Goal: Task Accomplishment & Management: Manage account settings

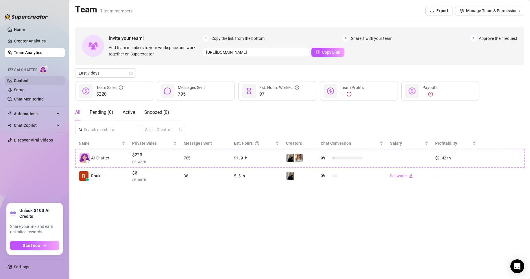
click at [28, 82] on link "Content" at bounding box center [21, 80] width 15 height 5
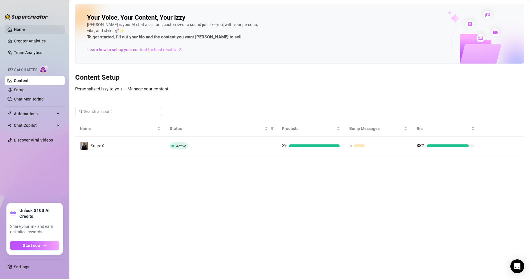
click at [25, 27] on link "Home" at bounding box center [19, 29] width 11 height 5
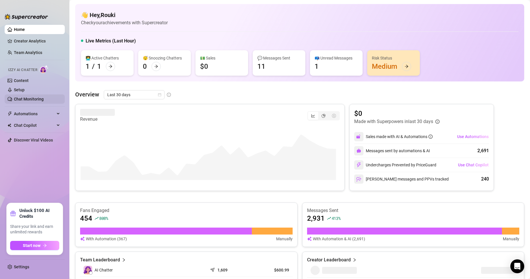
click at [23, 100] on link "Chat Monitoring" at bounding box center [29, 99] width 30 height 5
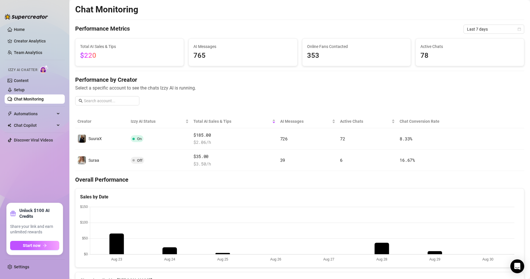
click at [38, 97] on link "Chat Monitoring" at bounding box center [29, 99] width 30 height 5
click at [25, 90] on link "Setup" at bounding box center [19, 90] width 11 height 5
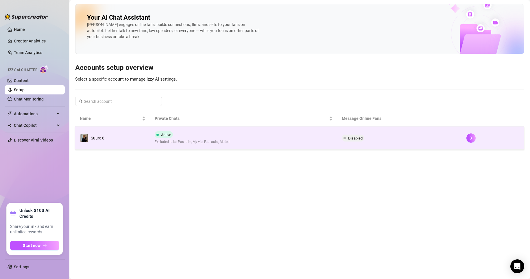
click at [121, 135] on td "SuuraX" at bounding box center [112, 138] width 75 height 23
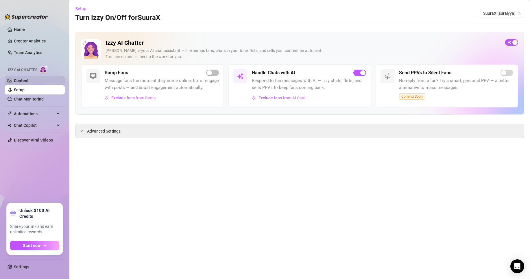
click at [25, 80] on link "Content" at bounding box center [21, 80] width 15 height 5
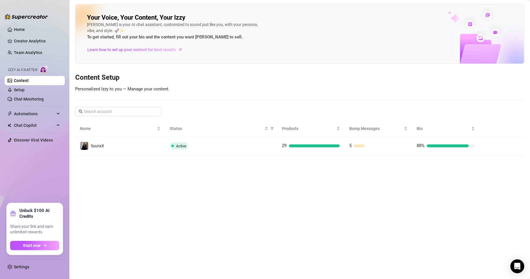
click at [25, 80] on link "Content" at bounding box center [21, 80] width 15 height 5
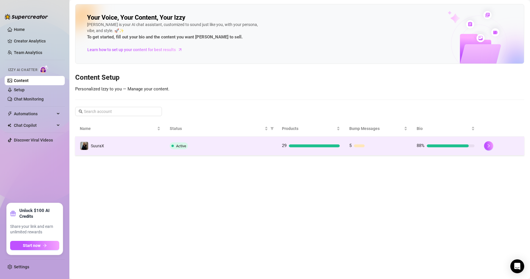
click at [122, 139] on td "SuuraX" at bounding box center [120, 146] width 90 height 19
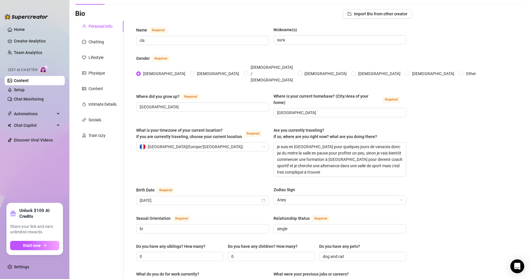
scroll to position [35, 0]
drag, startPoint x: 275, startPoint y: 134, endPoint x: 354, endPoint y: 142, distance: 79.3
click at [354, 142] on textarea "je suis en [GEOGRAPHIC_DATA] pour quelques jours de vanaces donc jai du metre l…" at bounding box center [340, 159] width 132 height 34
type textarea "je vais bientôt commencer une formation à [GEOGRAPHIC_DATA] pour devenir coach …"
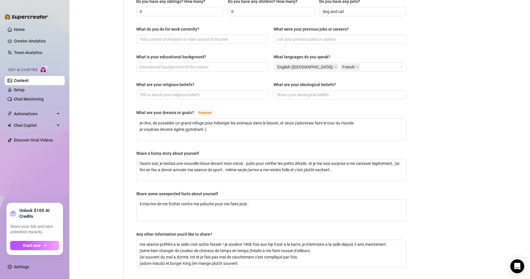
scroll to position [285, 0]
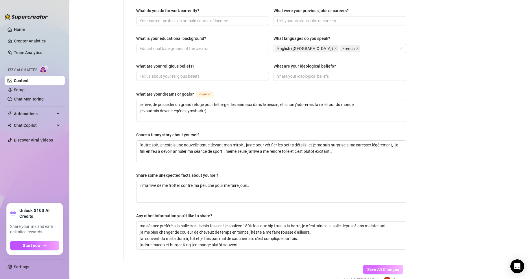
type textarea "je vais bientôt commencer une formation à [GEOGRAPHIC_DATA] pour devenir coach …"
click at [384, 265] on button "Save All Changes" at bounding box center [383, 269] width 40 height 9
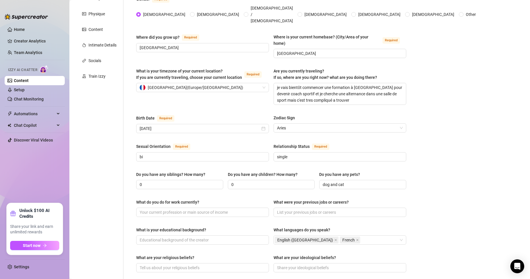
scroll to position [93, 0]
click at [275, 84] on textarea "je vais bientôt commencer une formation à [GEOGRAPHIC_DATA] pour devenir coach …" at bounding box center [340, 94] width 132 height 21
type textarea "jje vais bientôt commencer une formation à [GEOGRAPHIC_DATA] pour devenir coach…"
type textarea "jeje vais bientôt commencer une formation à [GEOGRAPHIC_DATA] pour devenir coac…"
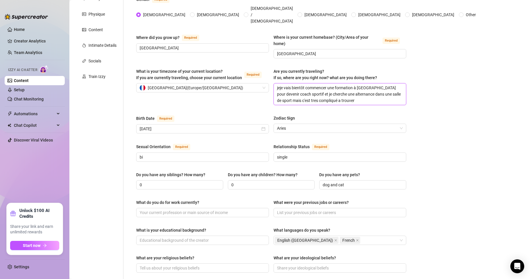
type textarea "je je vais bientôt commencer une formation à [GEOGRAPHIC_DATA] pour devenir coa…"
type textarea "je vje vais bientôt commencer une formation à [GEOGRAPHIC_DATA] pour devenir co…"
type textarea "je vije vais bientôt commencer une formation à [GEOGRAPHIC_DATA] pour devenir c…"
type textarea "je vieje vais bientôt commencer une formation à [GEOGRAPHIC_DATA] pour devenir …"
type textarea "je vienje vais bientôt commencer une formation à [GEOGRAPHIC_DATA] pour devenir…"
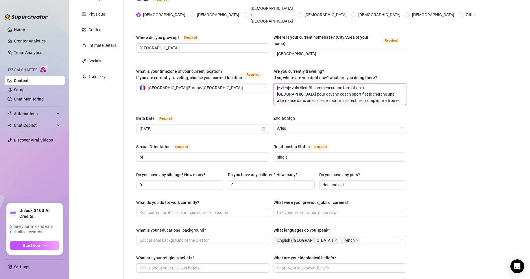
type textarea "je viensje vais bientôt commencer une formation à [GEOGRAPHIC_DATA] pour deveni…"
type textarea "je viens je vais bientôt commencer une formation à [GEOGRAPHIC_DATA] pour deven…"
type textarea "je viens dje vais bientôt commencer une formation à [GEOGRAPHIC_DATA] pour deve…"
type textarea "je viens deje vais bientôt commencer une formation à [GEOGRAPHIC_DATA] pour dev…"
type textarea "je viens de je vais bientôt commencer une formation à [GEOGRAPHIC_DATA] pour de…"
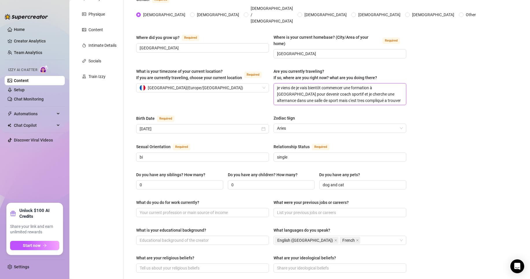
type textarea "je viens de rje vais bientôt commencer une formation à [GEOGRAPHIC_DATA] pour d…"
type textarea "je viens de reje vais bientôt commencer une formation à [GEOGRAPHIC_DATA] pour …"
type textarea "je viens de [PERSON_NAME] vais bientôt commencer une formation à [GEOGRAPHIC_DA…"
type textarea "je viens de rentje vais bientôt commencer une formation à [GEOGRAPHIC_DATA] pou…"
type textarea "je viens de rentrje vais bientôt commencer une formation à [GEOGRAPHIC_DATA] po…"
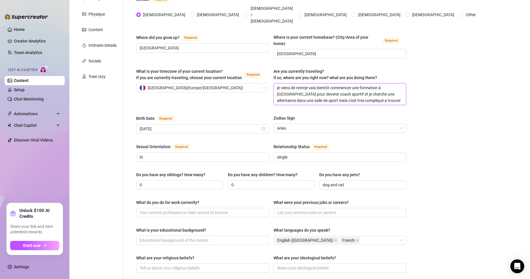
type textarea "je viens de rentreje vais bientôt commencer une formation à [GEOGRAPHIC_DATA] p…"
type textarea "je viens de rentrer je vais bientôt commencer une formation à [GEOGRAPHIC_DATA]…"
type textarea "je viens de rentrer dje [PERSON_NAME] bientôt commencer une formation à [GEOGRA…"
type textarea "je viens de rentrer deje vais bientôt commencer une formation à [GEOGRAPHIC_DAT…"
type textarea "je viens de rentrer desje vais bientôt commencer une formation à [GEOGRAPHIC_DA…"
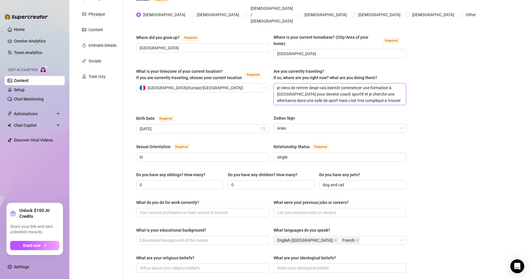
type textarea "je viens de rentrer despje vais bientôt commencer une formation à [GEOGRAPHIC_D…"
type textarea "je viens de rentrer despaje vais bientôt commencer une formation à [GEOGRAPHIC_…"
type textarea "je viens de rentrer despagje vais bientôt commencer une formation à [GEOGRAPHIC…"
type textarea "je viens de rentrer despagnje vais bientôt commencer une formation à [GEOGRAPHI…"
type textarea "je viens de rentrer despagne je vais bientôt commencer une formation à [GEOGRAP…"
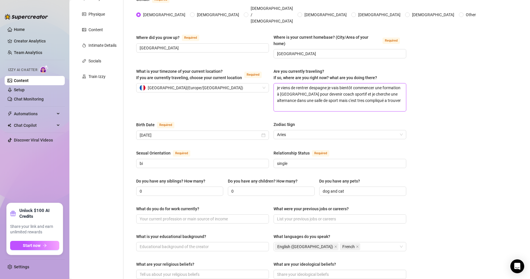
type textarea "je viens de rentrer despagne jje vais bientôt commencer une formation à [GEOGRA…"
type textarea "je viens de rentrer despagne jrje vais bientôt commencer une formation à [GEOGR…"
type textarea "je viens de rentrer despagne jraje vais bientôt commencer une formation à [GEOG…"
type textarea "je viens de rentrer despagne jrje vais bientôt commencer une formation à [GEOGR…"
type textarea "je viens de rentrer despagne [PERSON_NAME] vais bientôt commencer une formation…"
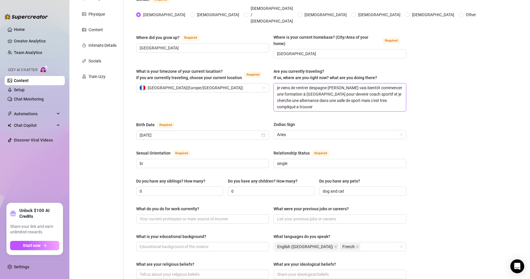
type textarea "je viens de rentrer despagne [PERSON_NAME] vais bientôt commencer une formation…"
type textarea "je viens de rentrer despagne [PERSON_NAME] je vais bientôt commencer une format…"
type textarea "je viens de rentrer despagne [PERSON_NAME] vais bientôt commencer une formation…"
type textarea "je viens de rentrer despagne [PERSON_NAME] eteje vais bientôt commencer une for…"
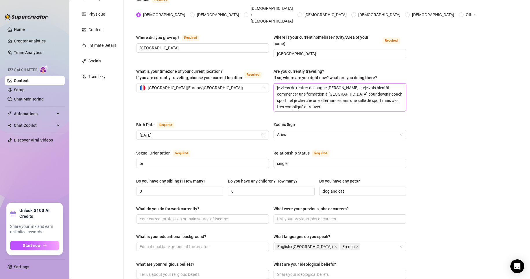
type textarea "je viens de rentrer despagne [PERSON_NAME] ete je vais bientôt commencer une fo…"
type textarea "je viens de rentrer despagne [PERSON_NAME] ete aje vais bientôt commencer une f…"
type textarea "je viens de rentrer despagne [PERSON_NAME] ete a je vais bientôt commencer une …"
type textarea "je viens de rentrer despagne [PERSON_NAME] ete a lje vais bientôt commencer une…"
type textarea "je viens de rentrer despagne [PERSON_NAME] ete a laje vais bientôt commencer un…"
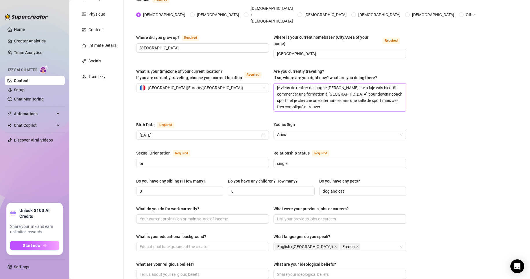
type textarea "je viens de rentrer despagne [PERSON_NAME] ete a la je vais bientôt commencer u…"
type textarea "je viens de rentrer despagne [PERSON_NAME] ete a la mje vais bientôt commencer …"
type textarea "je viens de rentrer despagne [PERSON_NAME] ete a la moje vais bientôt commencer…"
type textarea "je viens de rentrer despagne [PERSON_NAME] ete a la [DEMOGRAPHIC_DATA] vais bie…"
type textarea "je viens de rentrer despagne [PERSON_NAME] ete a la montje vais bientôt commenc…"
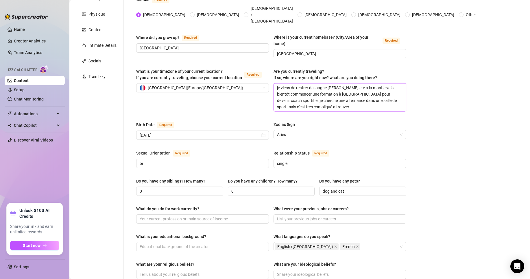
type textarea "je viens de rentrer despagne [PERSON_NAME] ete a la montaje vais bientôt commen…"
type textarea "je viens de rentrer despagne [PERSON_NAME] ete a la montagje vais bientôt comme…"
type textarea "je viens de rentrer despagne [PERSON_NAME] ete a la montageje vais bientôt comm…"
type textarea "je viens de rentrer despagne [PERSON_NAME] ete a la montagje vais bientôt comme…"
type textarea "je viens de rentrer despagne [PERSON_NAME] ete a la montagnje vais bientôt comm…"
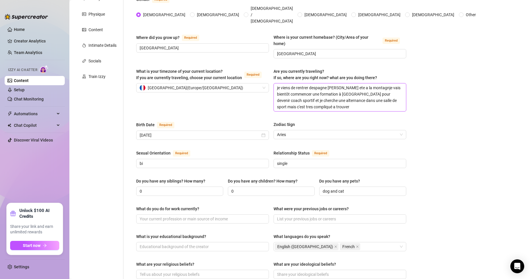
type textarea "je viens de rentrer despagne [PERSON_NAME] ete a la montagneje vais bientôt com…"
type textarea "je viens de rentrer despagne [PERSON_NAME] ete a la montagne je vais bientôt co…"
type textarea "je viens de rentrer despagne [PERSON_NAME] ete a la montagne eje vais bientôt c…"
type textarea "je viens de rentrer despagne [PERSON_NAME] ete a la montagne etje vais bientôt …"
type textarea "je viens de rentrer despagne [PERSON_NAME] ete a la montagne eje vais bientôt c…"
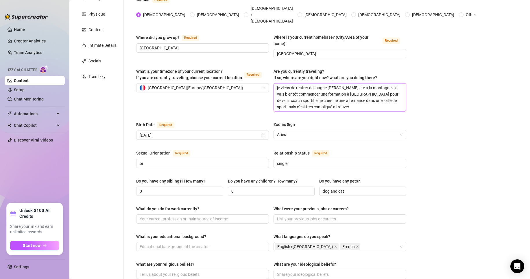
type textarea "je viens de rentrer despagne [PERSON_NAME] ete a la montagne je vais bientôt co…"
type textarea "je viens de rentrer despagne [PERSON_NAME] ete a la montagneje vais bientôt com…"
type textarea "je viens de rentrer despagne [PERSON_NAME] ete a la montagne,je vais bientôt co…"
type textarea "je viens de rentrer despagne [PERSON_NAME] ete a la montagne, je vais bientôt c…"
type textarea "je viens de rentrer despagne [PERSON_NAME] ete a la montagne, mje vais bientôt …"
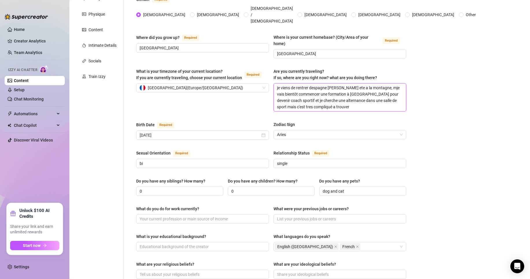
type textarea "je viens de rentrer despagne [PERSON_NAME] ete a la montagne, maje vais bientôt…"
type textarea "je viens de rentrer despagne [PERSON_NAME] ete a la montagne, [PERSON_NAME] vai…"
type textarea "je viens de rentrer despagne [PERSON_NAME] ete a la montagne, maintje vais bien…"
type textarea "je viens de rentrer despagne [PERSON_NAME] ete a la montagne, mainteje vais bie…"
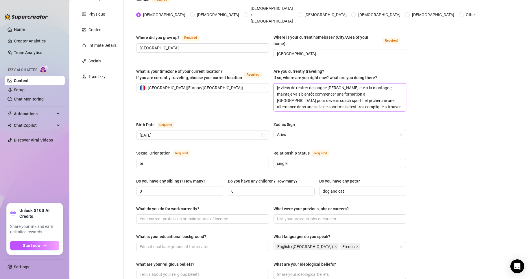
type textarea "je viens de rentrer despagne [PERSON_NAME] ete a la montagne, maintenje vais bi…"
type textarea "je viens de rentrer despagne [PERSON_NAME] ete a la montagne, maintenanje vais …"
type textarea "je viens de rentrer despagne [PERSON_NAME] ete a la montagne, maintenantje vais…"
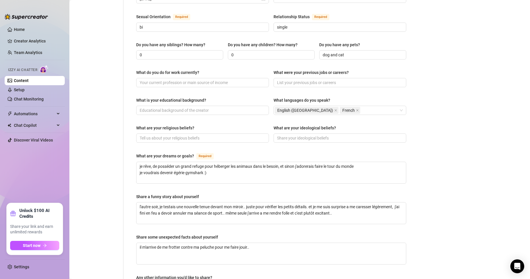
scroll to position [312, 0]
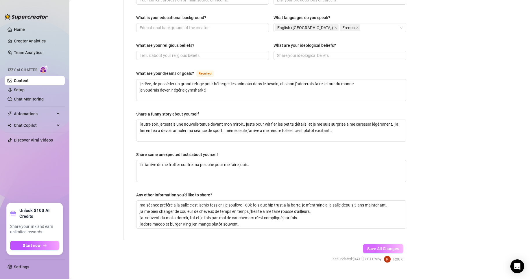
type textarea "je viens de rentrer despagne [PERSON_NAME] ete a la montagne, maintenant je vai…"
click at [367, 247] on span "Save All Changes" at bounding box center [383, 249] width 32 height 5
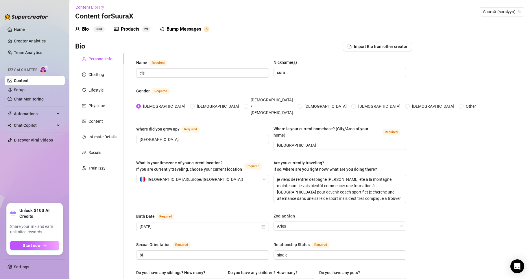
scroll to position [0, 0]
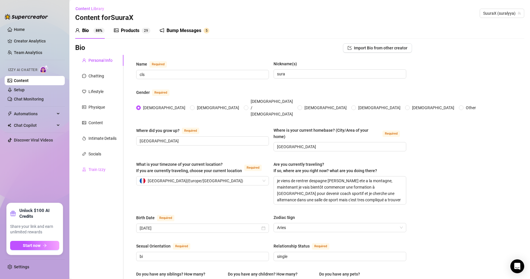
click at [101, 166] on div "Train Izzy" at bounding box center [99, 169] width 48 height 11
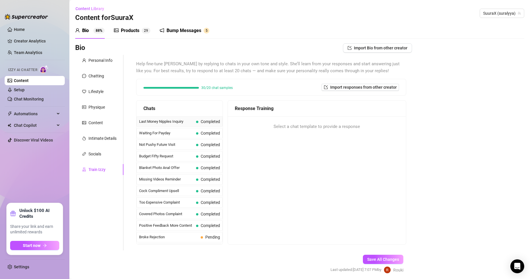
click at [143, 121] on span "Last Money Nipples Inquiry" at bounding box center [166, 122] width 55 height 6
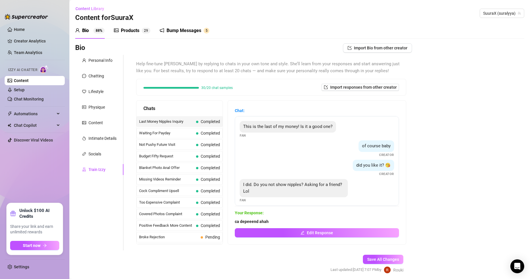
scroll to position [4, 0]
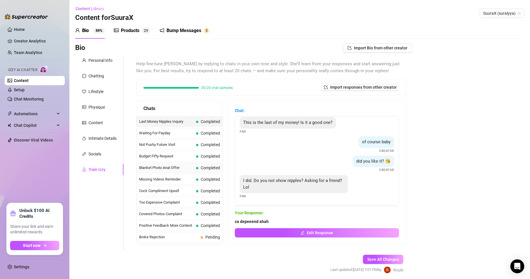
click at [189, 171] on div "Blanket Photo Anal Offer Completed" at bounding box center [179, 168] width 86 height 10
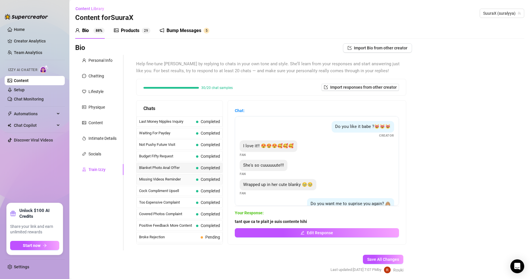
click at [188, 177] on span "Missing Videos Reminder" at bounding box center [166, 180] width 55 height 6
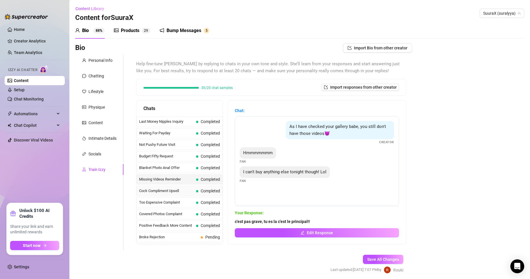
click at [186, 188] on span "Cock Compliment Upsell" at bounding box center [166, 191] width 55 height 6
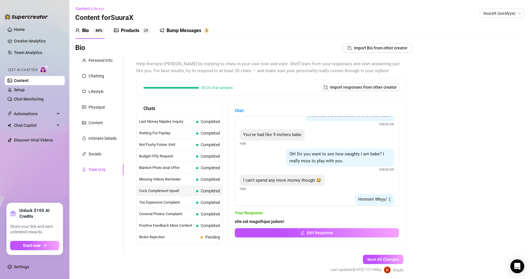
scroll to position [127, 0]
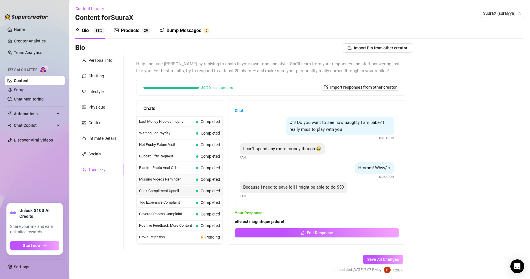
click at [212, 175] on div "Missing Videos Reminder Completed" at bounding box center [179, 179] width 86 height 10
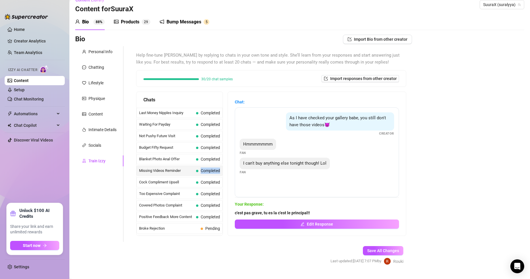
scroll to position [7, 0]
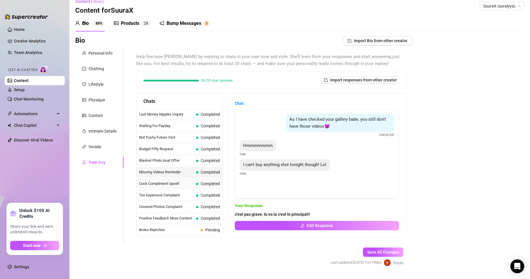
click at [175, 182] on span "Cock Compliment Upsell" at bounding box center [166, 184] width 55 height 6
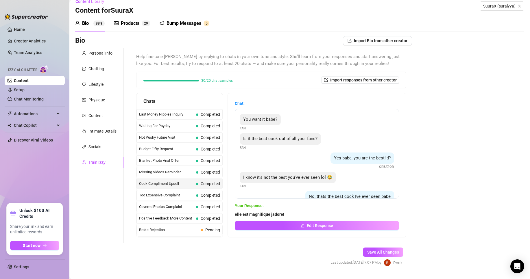
click at [185, 197] on span "Too Expensive Complaint" at bounding box center [166, 195] width 55 height 6
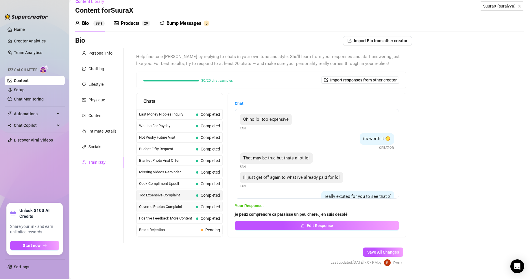
click at [188, 207] on span "Covered Photos Complaint" at bounding box center [166, 207] width 55 height 6
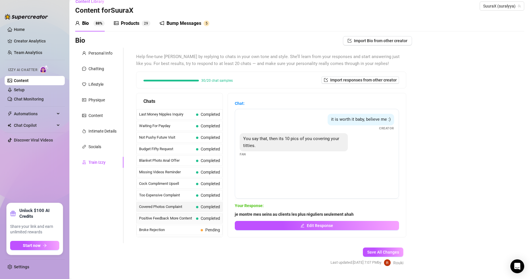
click at [196, 217] on span "Completed" at bounding box center [208, 218] width 24 height 6
